Goal: Navigation & Orientation: Find specific page/section

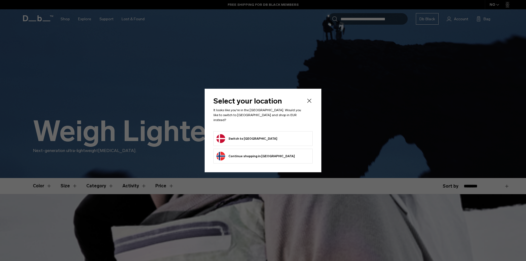
click at [241, 153] on button "Continue browsing Norway store Continue shopping in Norway" at bounding box center [255, 156] width 78 height 9
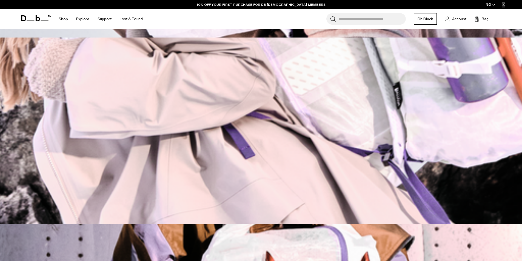
scroll to position [329, 0]
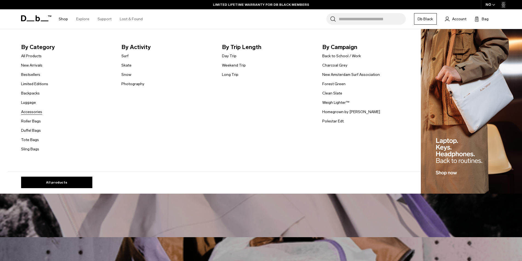
click at [38, 113] on link "Accessories" at bounding box center [31, 112] width 21 height 6
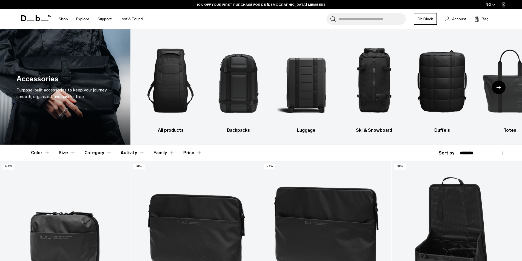
click at [498, 85] on div "Next slide" at bounding box center [499, 88] width 14 height 14
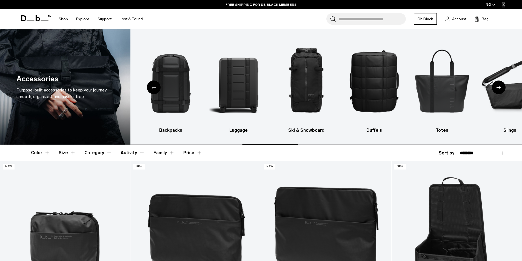
click at [498, 85] on div "Next slide" at bounding box center [499, 88] width 14 height 14
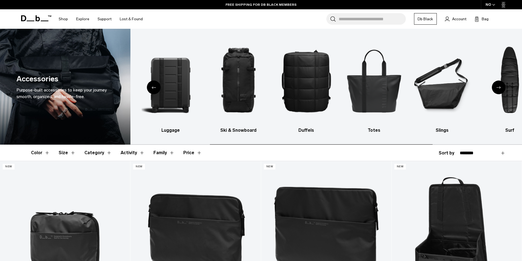
click at [498, 85] on div "Next slide" at bounding box center [499, 88] width 14 height 14
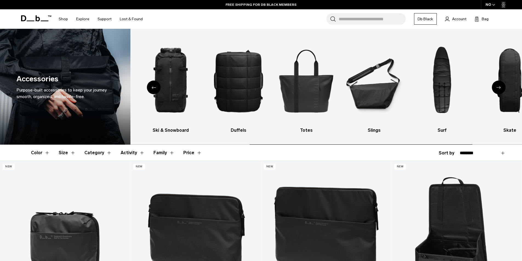
click at [498, 85] on div "Next slide" at bounding box center [499, 88] width 14 height 14
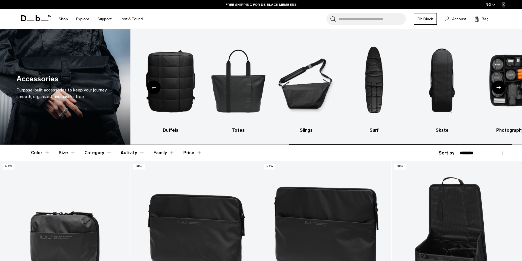
click at [498, 85] on div "Next slide" at bounding box center [499, 88] width 14 height 14
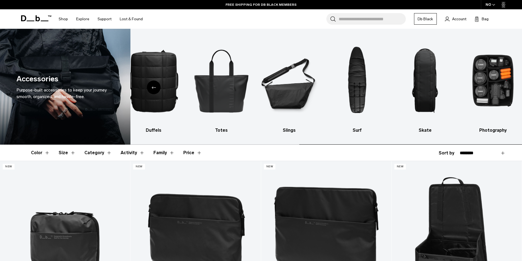
click at [498, 85] on img "10 / 10" at bounding box center [492, 80] width 58 height 87
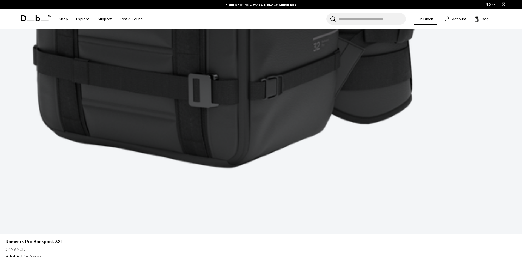
scroll to position [1096, 0]
